Goal: Contribute content: Contribute content

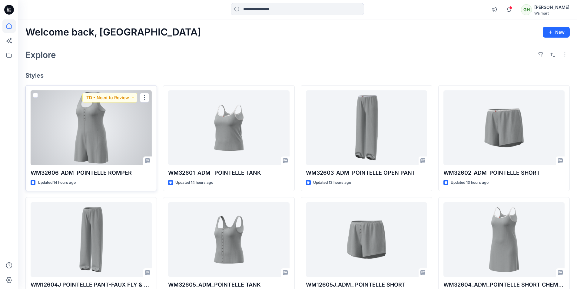
click at [92, 140] on div at bounding box center [91, 127] width 121 height 75
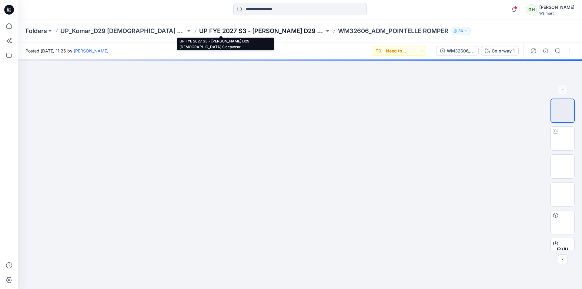
click at [199, 29] on p "UP FYE 2027 S3 - Komar D29 Ladies Sleepwear" at bounding box center [261, 31] width 125 height 8
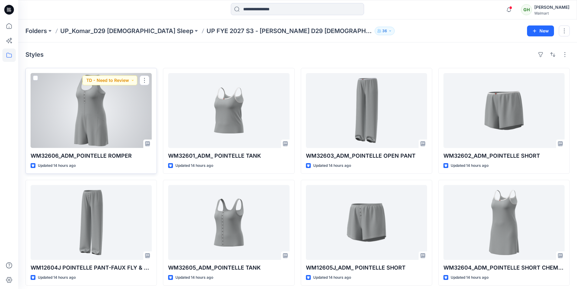
click at [88, 128] on div at bounding box center [91, 110] width 121 height 75
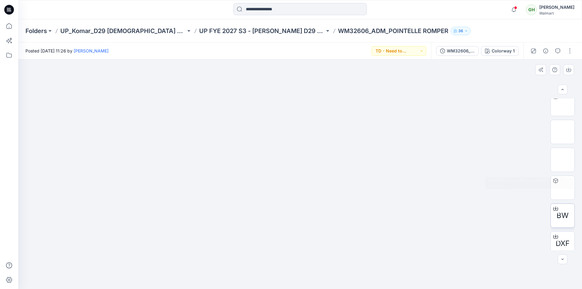
scroll to position [61, 0]
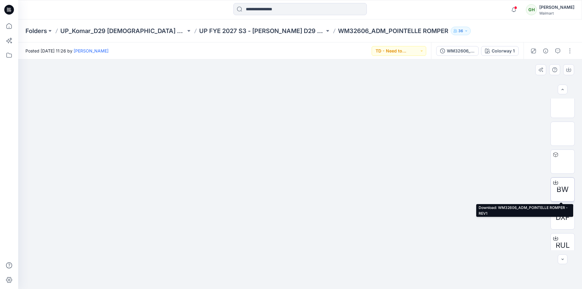
click at [553, 181] on icon at bounding box center [555, 182] width 5 height 3
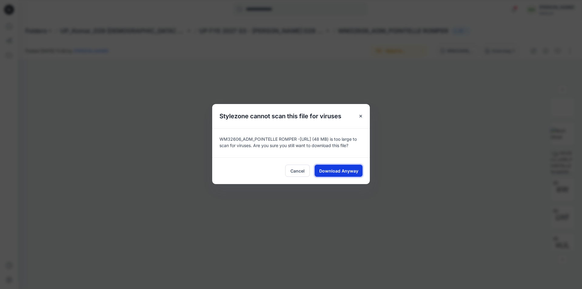
click at [348, 169] on span "Download Anyway" at bounding box center [338, 171] width 39 height 6
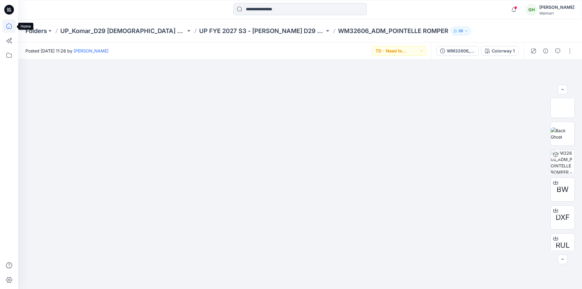
click at [8, 26] on icon at bounding box center [8, 25] width 13 height 13
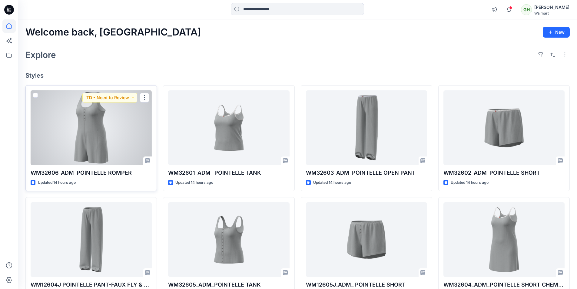
click at [122, 123] on div at bounding box center [91, 127] width 121 height 75
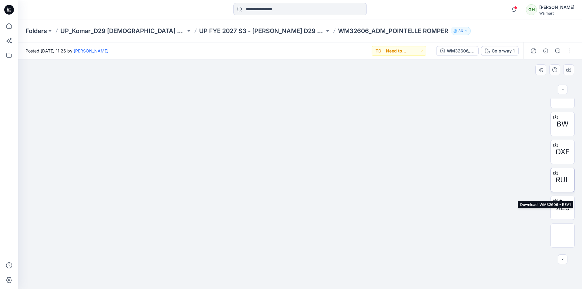
scroll to position [116, 0]
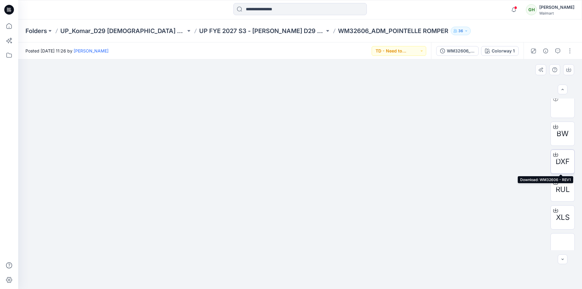
click at [553, 153] on icon at bounding box center [555, 154] width 5 height 5
click at [554, 152] on icon at bounding box center [555, 151] width 2 height 3
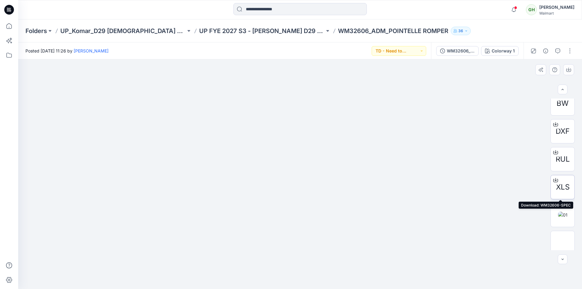
click at [554, 180] on icon at bounding box center [555, 179] width 2 height 3
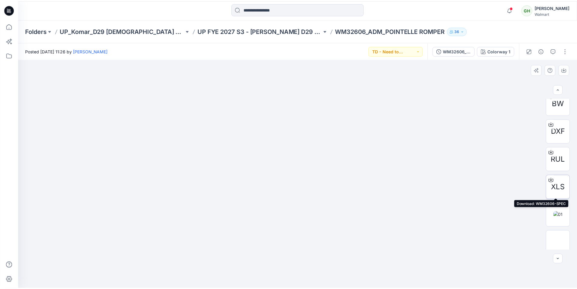
scroll to position [207, 0]
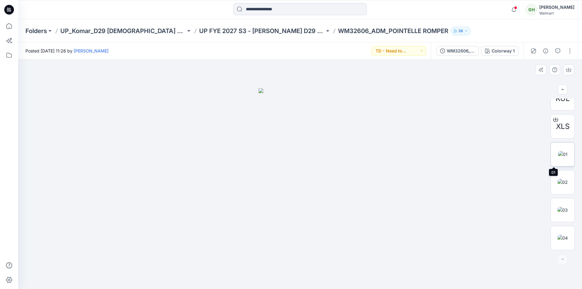
click at [565, 151] on img at bounding box center [562, 154] width 9 height 6
click at [570, 70] on icon "button" at bounding box center [568, 69] width 5 height 5
click at [570, 71] on icon "button" at bounding box center [568, 69] width 5 height 5
click at [562, 184] on img at bounding box center [562, 182] width 10 height 6
click at [568, 68] on icon "button" at bounding box center [568, 69] width 5 height 5
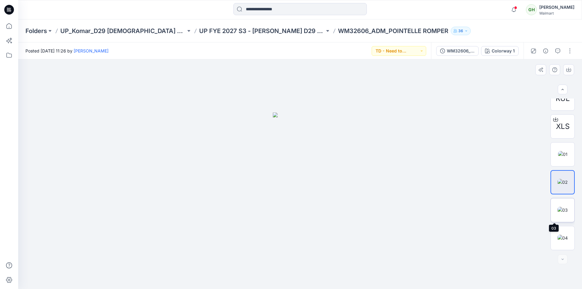
click at [565, 207] on img at bounding box center [562, 210] width 10 height 6
click at [568, 68] on icon "button" at bounding box center [568, 69] width 2 height 3
click at [561, 235] on img at bounding box center [562, 238] width 10 height 6
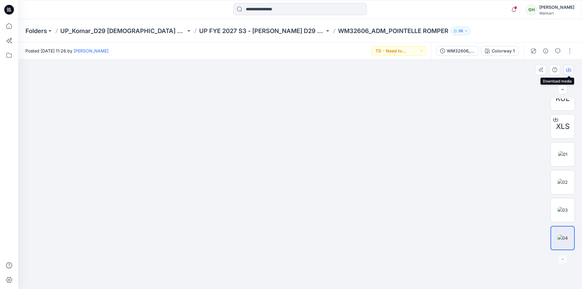
click at [571, 70] on icon "button" at bounding box center [568, 69] width 5 height 5
click at [8, 25] on icon at bounding box center [8, 25] width 13 height 13
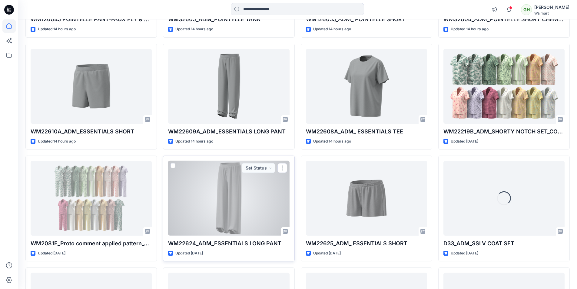
scroll to position [276, 0]
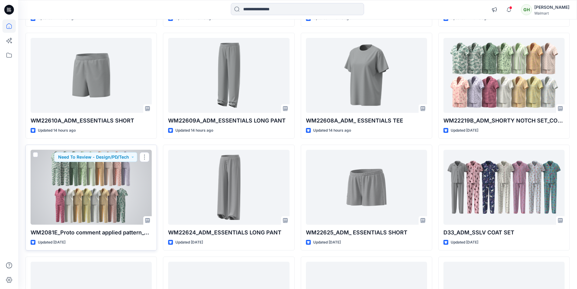
click at [108, 210] on div at bounding box center [91, 187] width 121 height 75
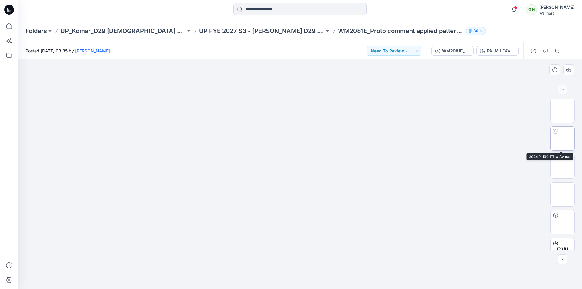
click at [562, 138] on img at bounding box center [562, 138] width 0 height 0
drag, startPoint x: 312, startPoint y: 241, endPoint x: 303, endPoint y: 77, distance: 164.8
click at [457, 55] on div "WM2081E_Proto comment applied pattern_REV1 PALM LEAVES V2 CW9 WINTER WHITE" at bounding box center [474, 50] width 97 height 17
drag, startPoint x: 471, startPoint y: 201, endPoint x: 475, endPoint y: 203, distance: 5.4
click at [472, 200] on div at bounding box center [300, 173] width 564 height 229
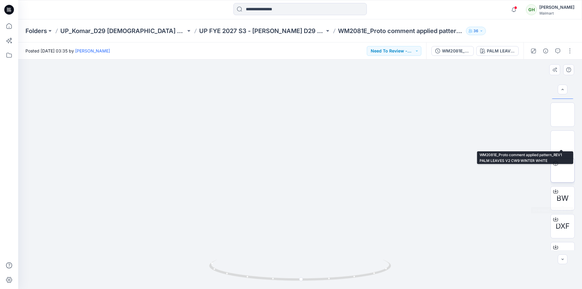
scroll to position [96, 0]
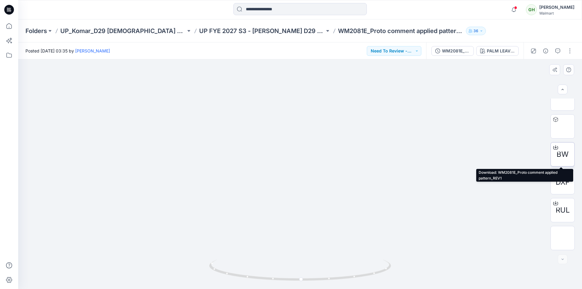
click at [554, 147] on icon at bounding box center [555, 147] width 5 height 5
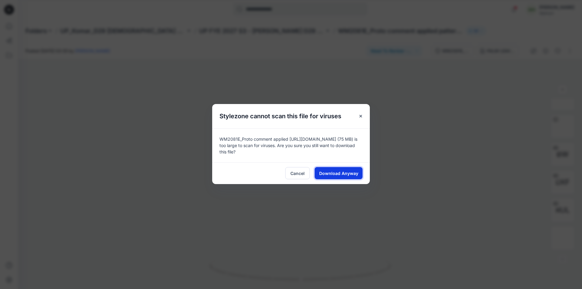
click at [341, 173] on span "Download Anyway" at bounding box center [338, 173] width 39 height 6
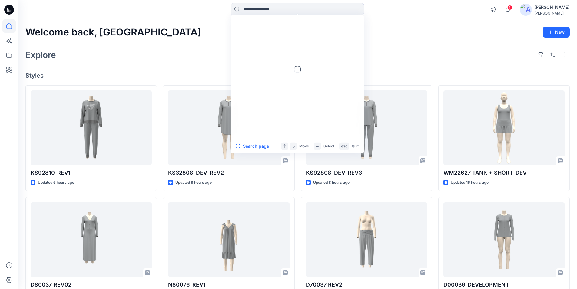
scroll to position [333, 0]
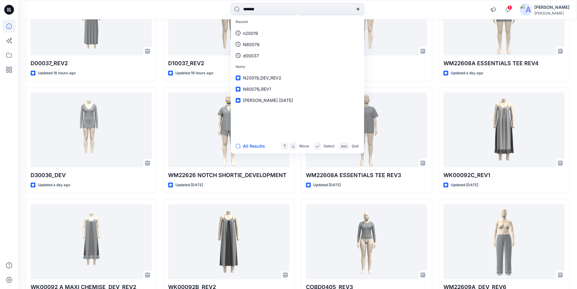
type input "*******"
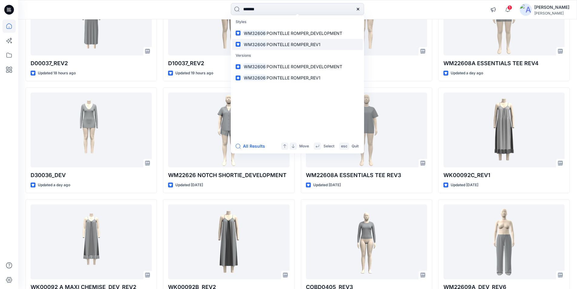
click at [282, 45] on span "POINTELLE ROMPER_REV1" at bounding box center [294, 44] width 54 height 5
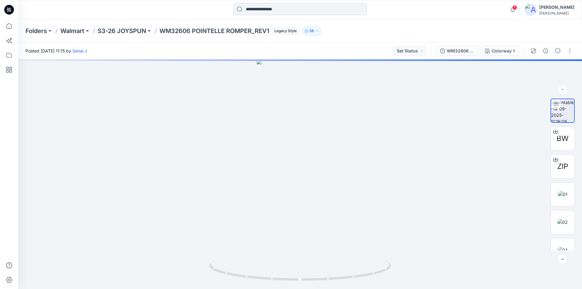
click at [301, 8] on input at bounding box center [299, 9] width 133 height 12
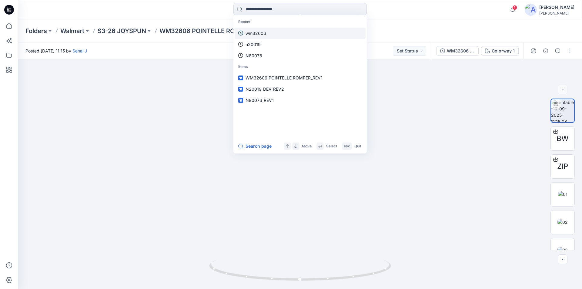
click at [264, 31] on p "wm32606" at bounding box center [255, 33] width 21 height 6
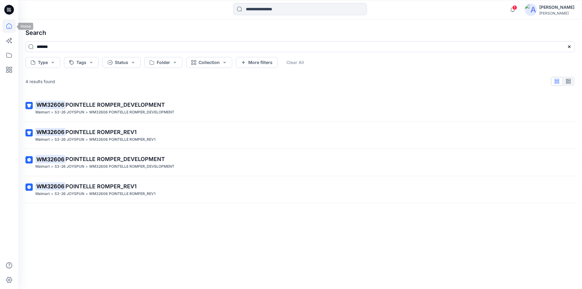
click at [8, 27] on icon at bounding box center [8, 25] width 13 height 13
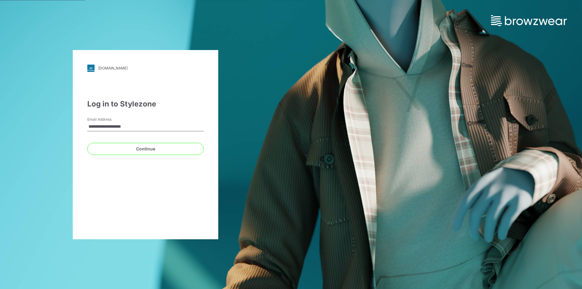
type input "**********"
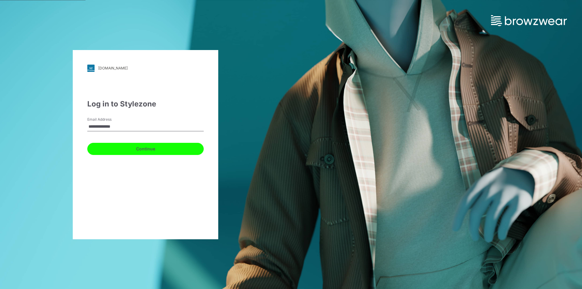
click at [116, 146] on button "Continue" at bounding box center [145, 149] width 116 height 12
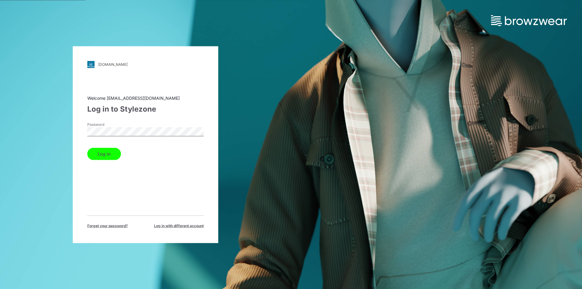
click at [106, 155] on button "Log in" at bounding box center [104, 154] width 34 height 12
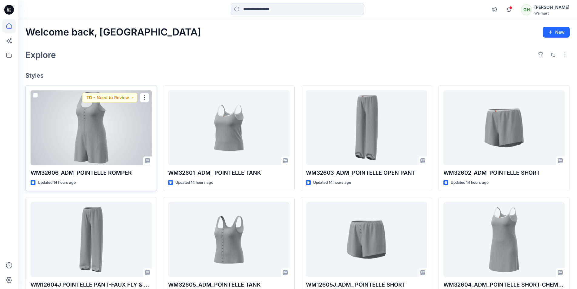
click at [95, 137] on div at bounding box center [91, 127] width 121 height 75
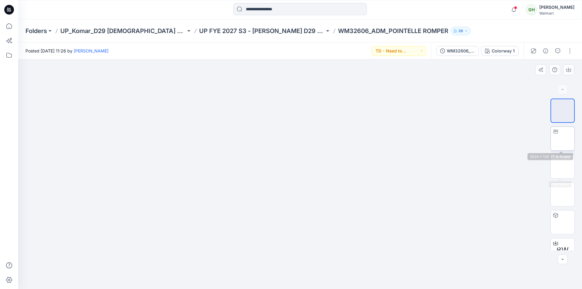
click at [562, 138] on img at bounding box center [562, 138] width 0 height 0
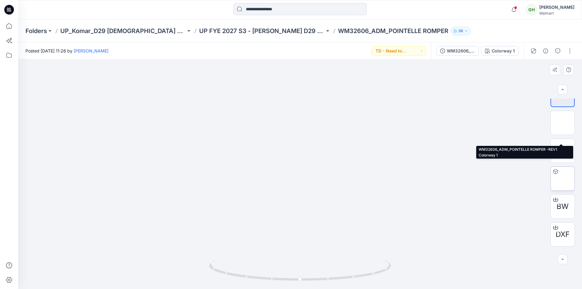
scroll to position [91, 0]
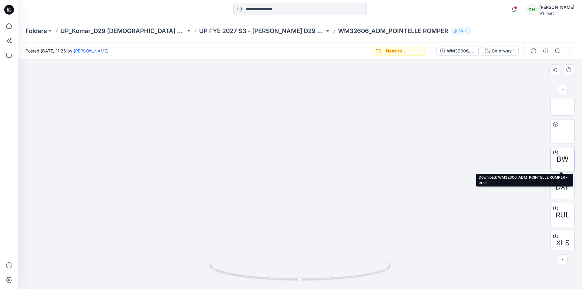
click at [553, 152] on icon at bounding box center [555, 152] width 5 height 5
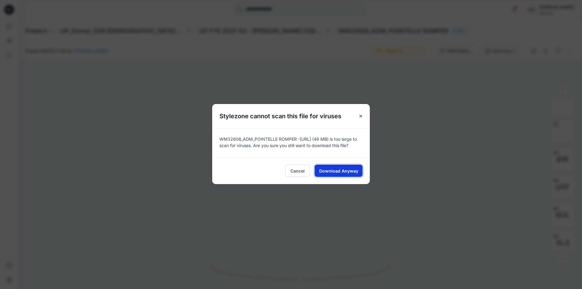
click at [338, 173] on span "Download Anyway" at bounding box center [338, 171] width 39 height 6
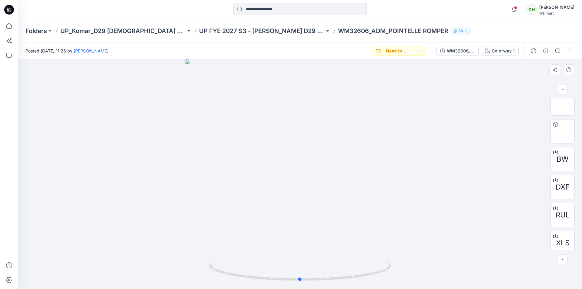
drag, startPoint x: 179, startPoint y: 185, endPoint x: 178, endPoint y: 190, distance: 4.4
click at [179, 185] on div at bounding box center [300, 173] width 564 height 229
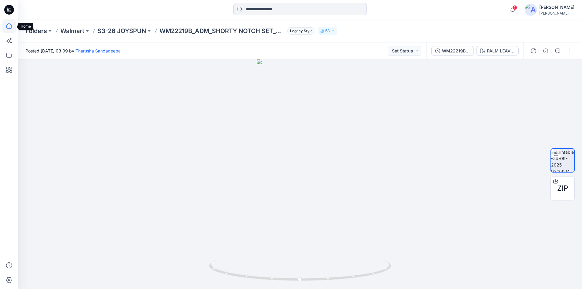
click at [6, 26] on icon at bounding box center [8, 25] width 13 height 13
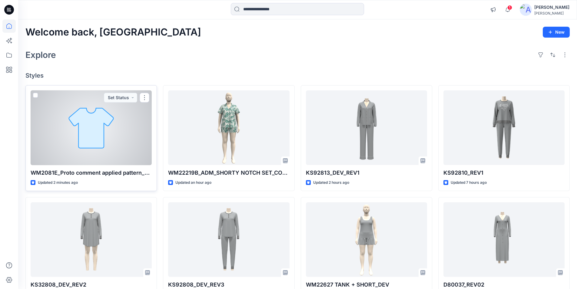
click at [113, 125] on div at bounding box center [91, 127] width 121 height 75
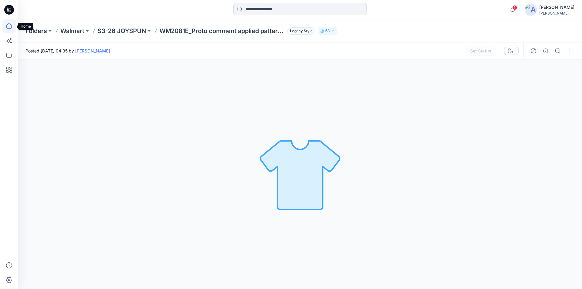
click at [11, 27] on icon at bounding box center [8, 25] width 13 height 13
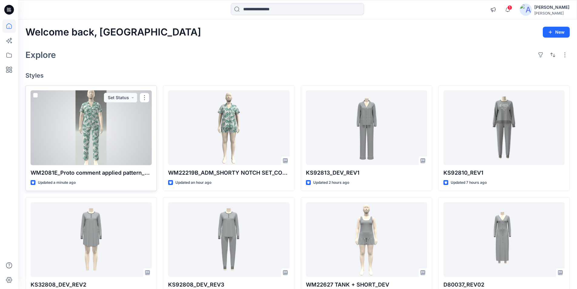
click at [93, 141] on div at bounding box center [91, 127] width 121 height 75
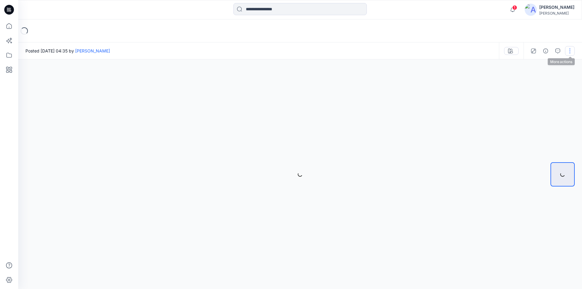
click at [570, 48] on button "button" at bounding box center [570, 51] width 10 height 10
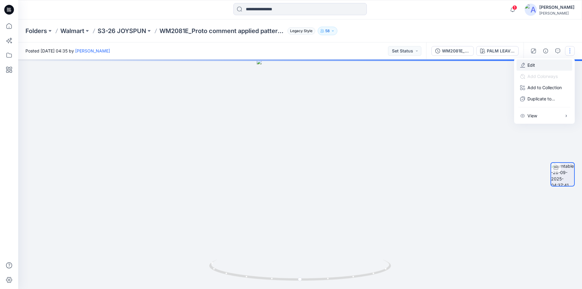
click at [532, 66] on p "Edit" at bounding box center [531, 65] width 8 height 6
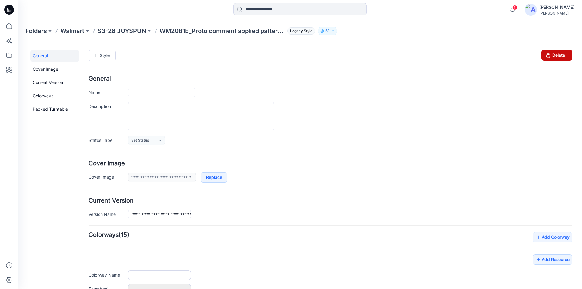
click at [549, 56] on link "Delete" at bounding box center [556, 55] width 31 height 11
type input "**********"
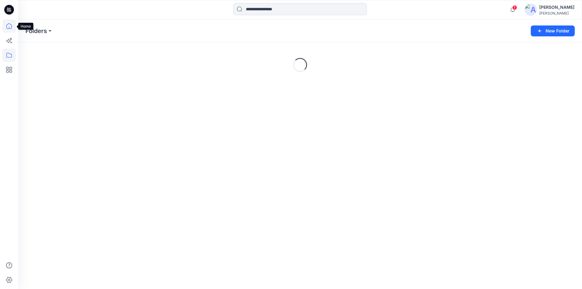
click at [7, 27] on icon at bounding box center [8, 25] width 5 height 5
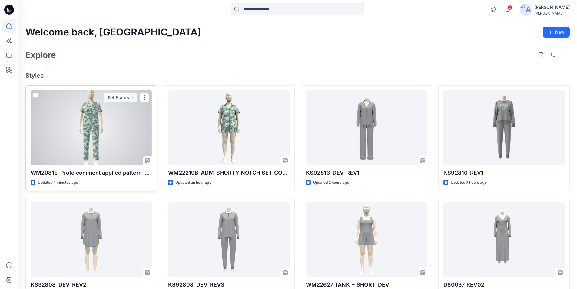
click at [94, 140] on div at bounding box center [91, 127] width 121 height 75
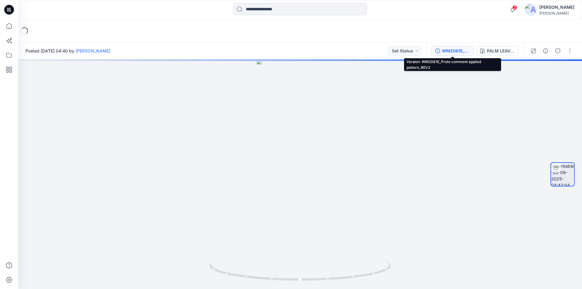
click at [451, 51] on div "WM2081E_Proto comment applied pattern_REV2" at bounding box center [456, 51] width 28 height 7
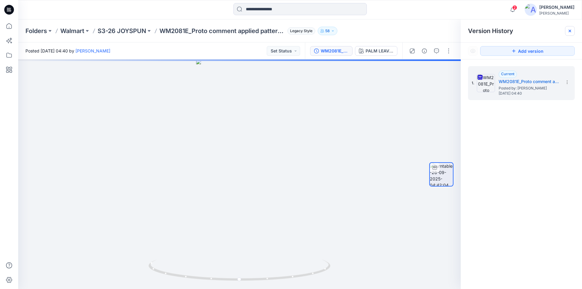
click at [568, 30] on icon at bounding box center [569, 30] width 5 height 5
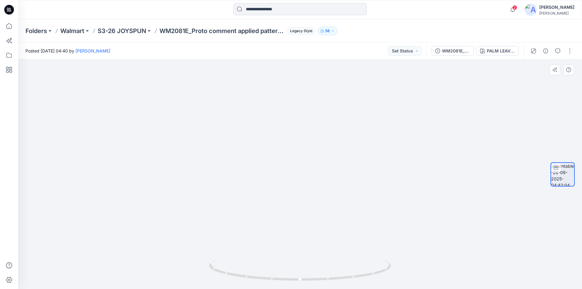
drag, startPoint x: 314, startPoint y: 124, endPoint x: 315, endPoint y: 207, distance: 82.7
click at [517, 10] on span "2" at bounding box center [514, 7] width 5 height 5
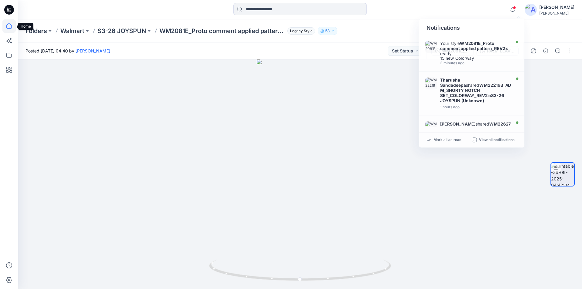
click at [13, 25] on icon at bounding box center [8, 25] width 13 height 13
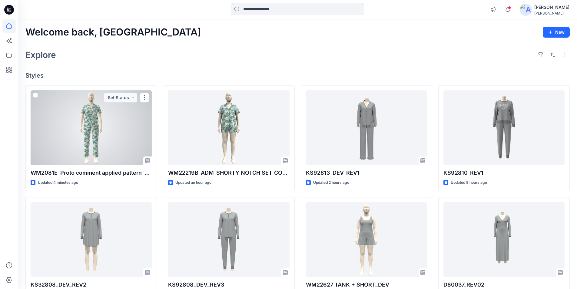
click at [108, 126] on div at bounding box center [91, 127] width 121 height 75
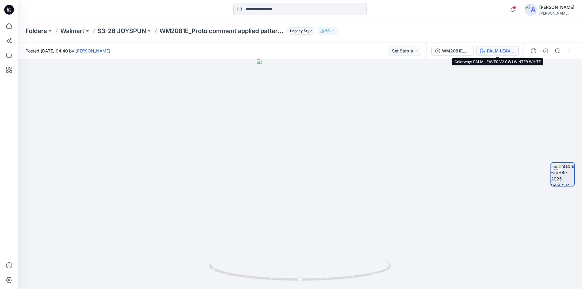
click at [498, 54] on div "PALM LEAVES V2 CW1 WINTER WHITE" at bounding box center [501, 51] width 28 height 7
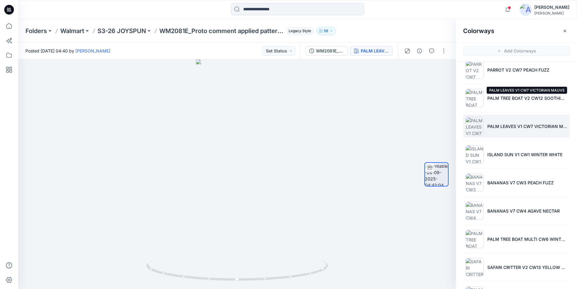
scroll to position [205, 0]
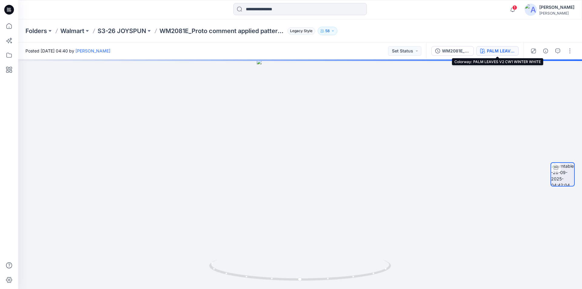
click at [500, 51] on div "PALM LEAVES V2 CW1 WINTER WHITE" at bounding box center [501, 51] width 28 height 7
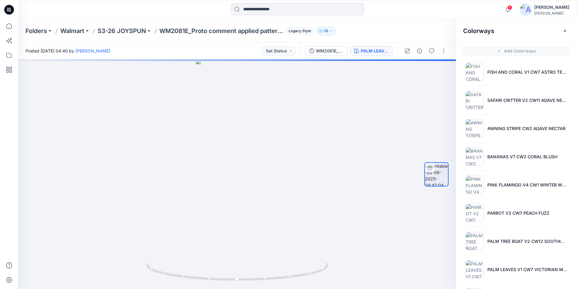
scroll to position [91, 0]
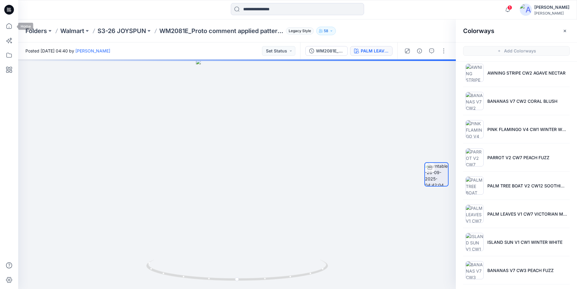
drag, startPoint x: 10, startPoint y: 26, endPoint x: 1, endPoint y: 35, distance: 12.4
click at [10, 26] on icon at bounding box center [8, 25] width 13 height 13
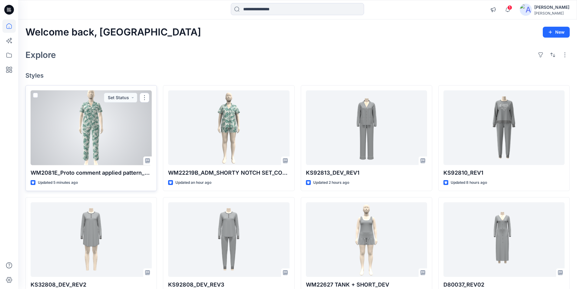
click at [81, 130] on div at bounding box center [91, 127] width 121 height 75
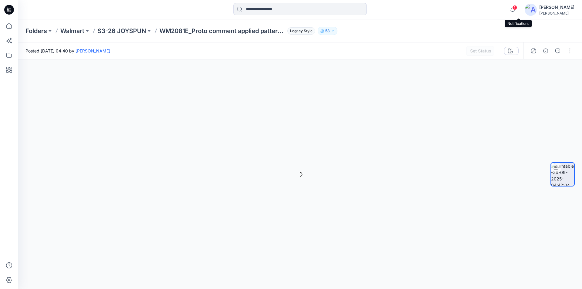
click at [517, 10] on span "1" at bounding box center [514, 7] width 5 height 5
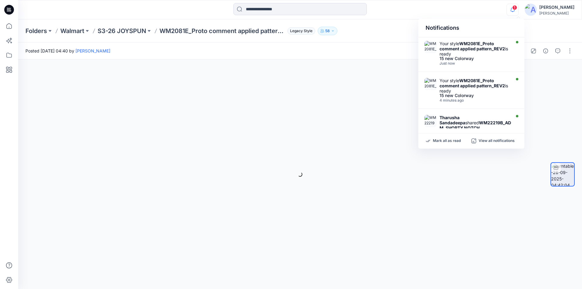
click at [442, 9] on div "1 Notifications Your style WM2081E_Proto comment applied pattern_REV2 is ready …" at bounding box center [299, 9] width 563 height 13
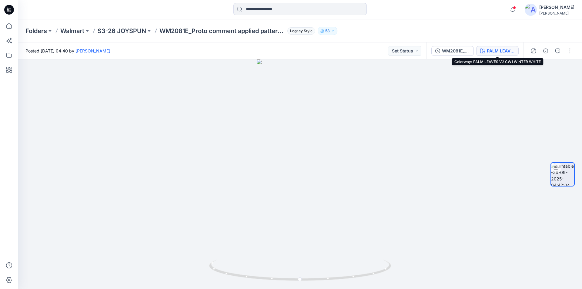
click at [497, 50] on div "PALM LEAVES V2 CW1 WINTER WHITE" at bounding box center [501, 51] width 28 height 7
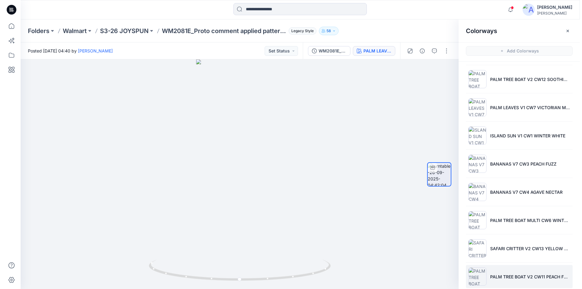
scroll to position [205, 0]
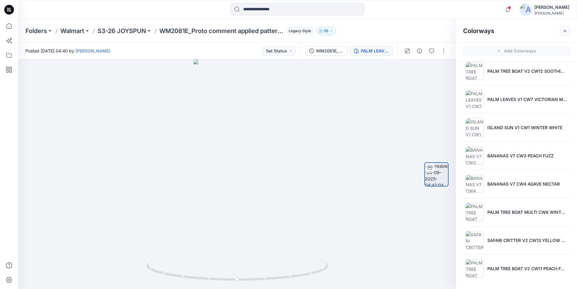
click at [565, 30] on icon "button" at bounding box center [565, 30] width 2 height 2
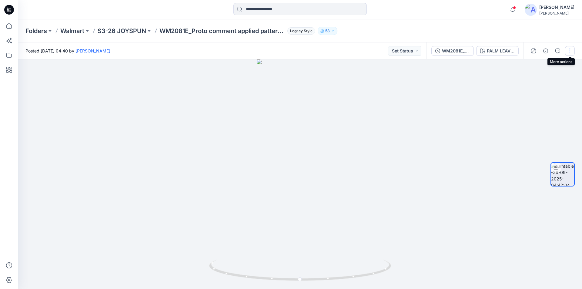
click at [568, 50] on button "button" at bounding box center [570, 51] width 10 height 10
click at [534, 64] on p "Edit" at bounding box center [531, 65] width 8 height 6
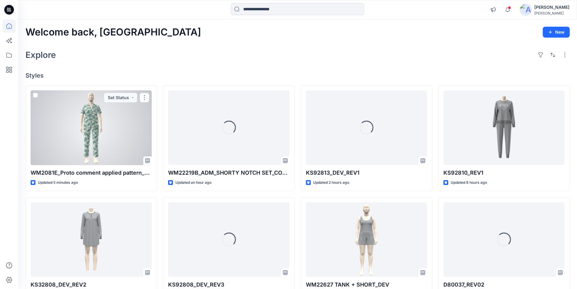
click at [69, 121] on div at bounding box center [91, 127] width 121 height 75
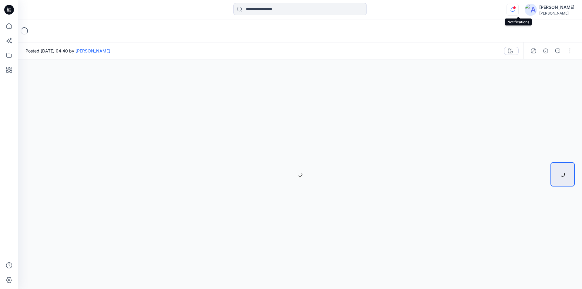
click at [515, 8] on icon "button" at bounding box center [512, 10] width 4 height 4
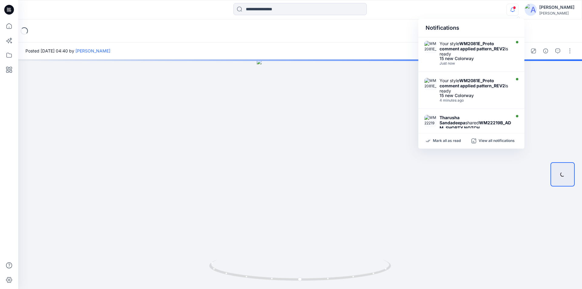
click at [455, 12] on div "Notifications Your style WM2081E_Proto comment applied pattern_REV2 is ready 15…" at bounding box center [299, 9] width 563 height 13
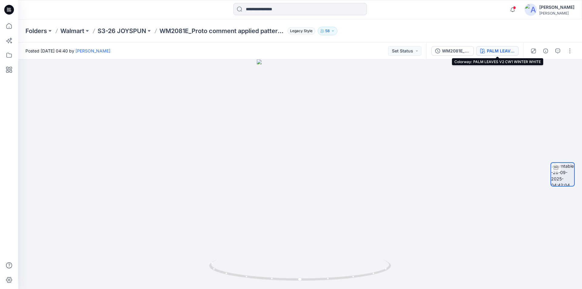
click at [505, 50] on div "PALM LEAVES V2 CW1 WINTER WHITE" at bounding box center [501, 51] width 28 height 7
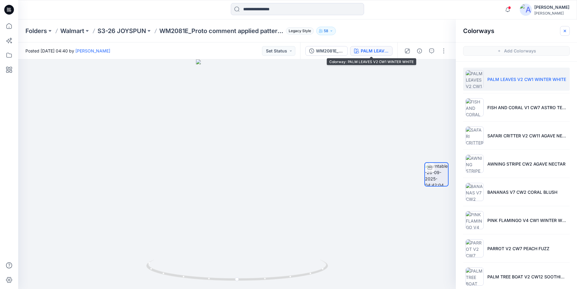
click at [567, 30] on icon "button" at bounding box center [565, 30] width 5 height 5
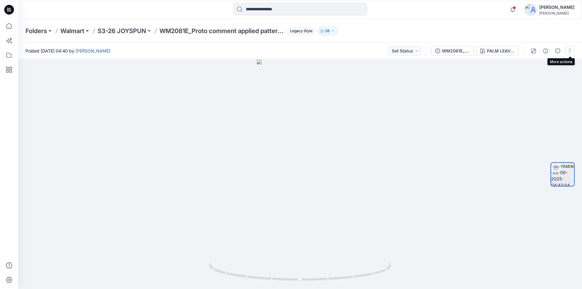
click at [569, 50] on button "button" at bounding box center [570, 51] width 10 height 10
click at [550, 65] on button "Edit" at bounding box center [544, 64] width 56 height 11
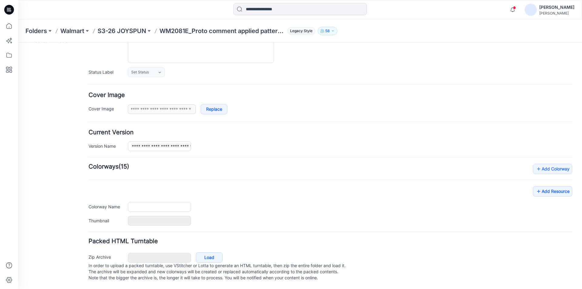
scroll to position [74, 0]
type input "**********"
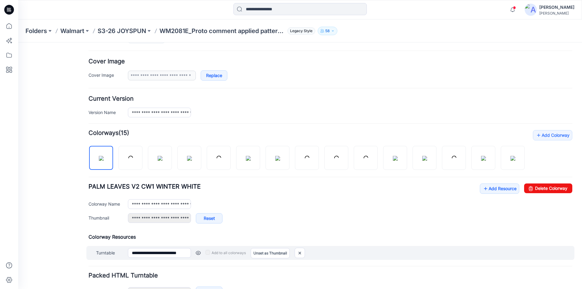
scroll to position [135, 0]
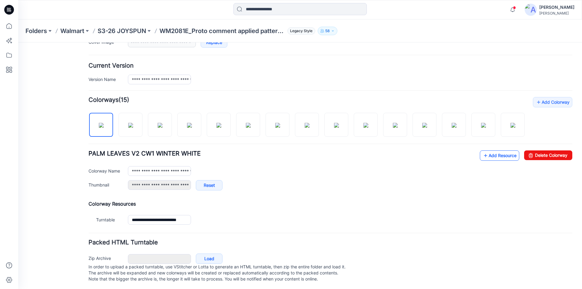
click at [489, 161] on link "Add Resource" at bounding box center [499, 155] width 39 height 10
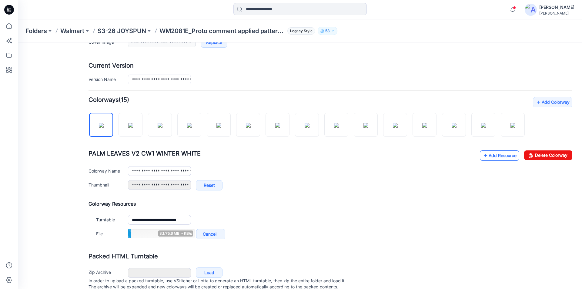
click at [491, 161] on link "Add Resource" at bounding box center [499, 155] width 39 height 10
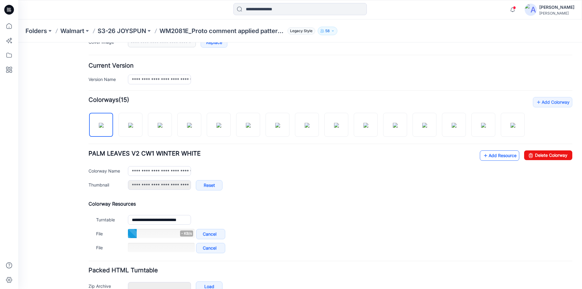
click at [497, 160] on link "Add Resource" at bounding box center [499, 155] width 39 height 10
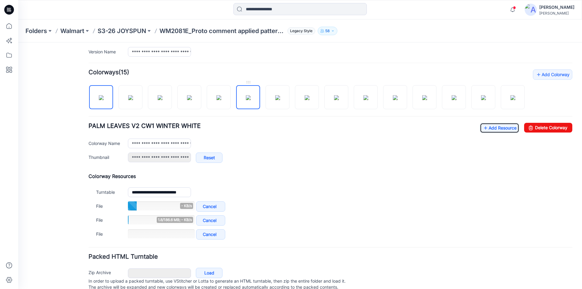
scroll to position [191, 0]
